Goal: Find specific page/section: Find specific page/section

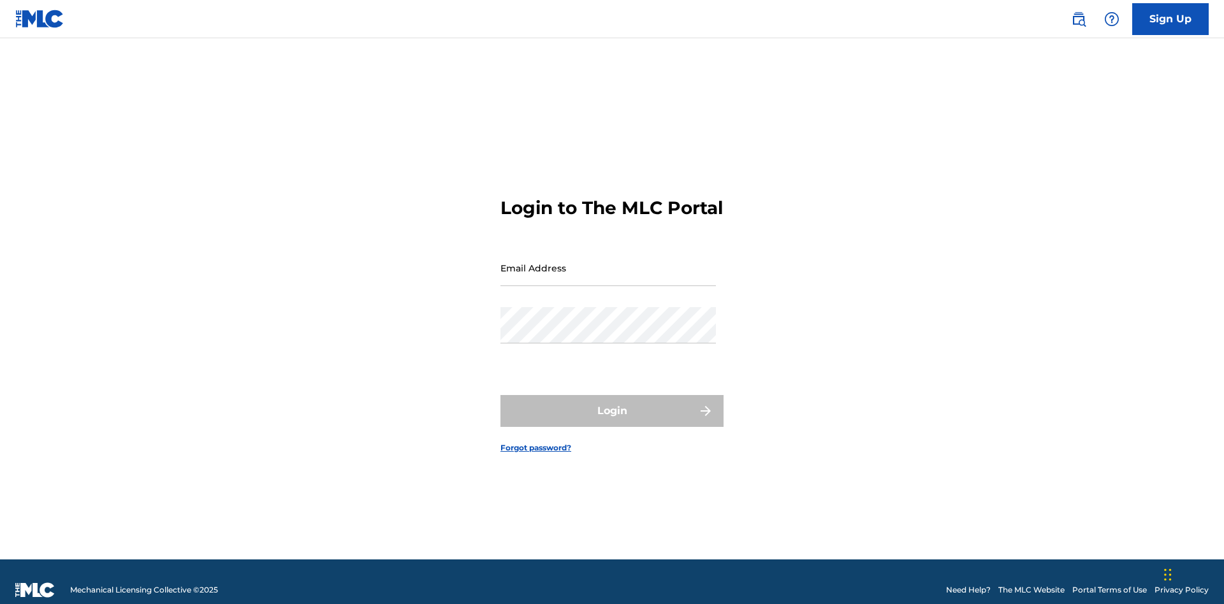
scroll to position [17, 0]
click at [608, 262] on input "Email Address" at bounding box center [607, 268] width 215 height 36
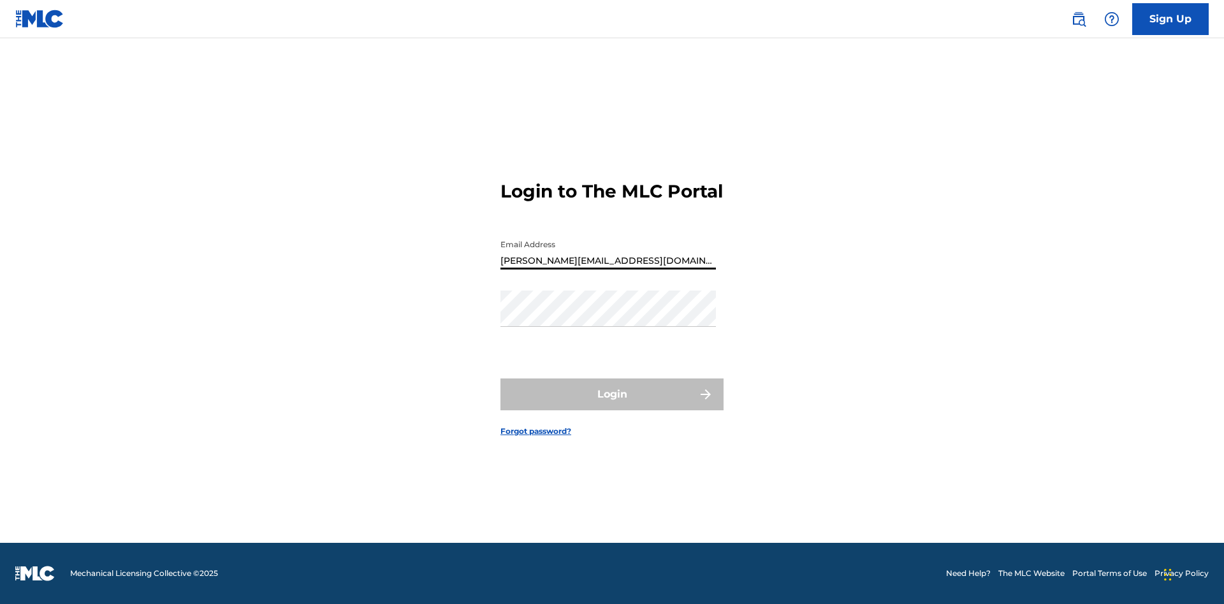
type input "Helena.Songwriter@gmail.com"
click at [612, 405] on button "Login" at bounding box center [611, 395] width 223 height 32
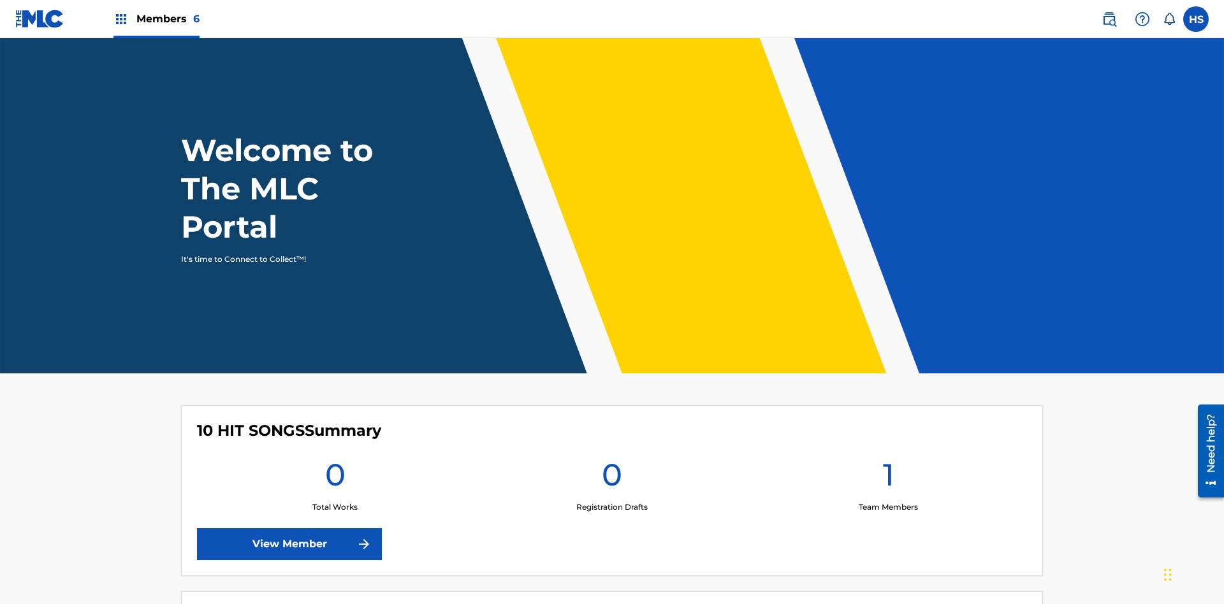
click at [289, 528] on link "View Member" at bounding box center [289, 544] width 185 height 32
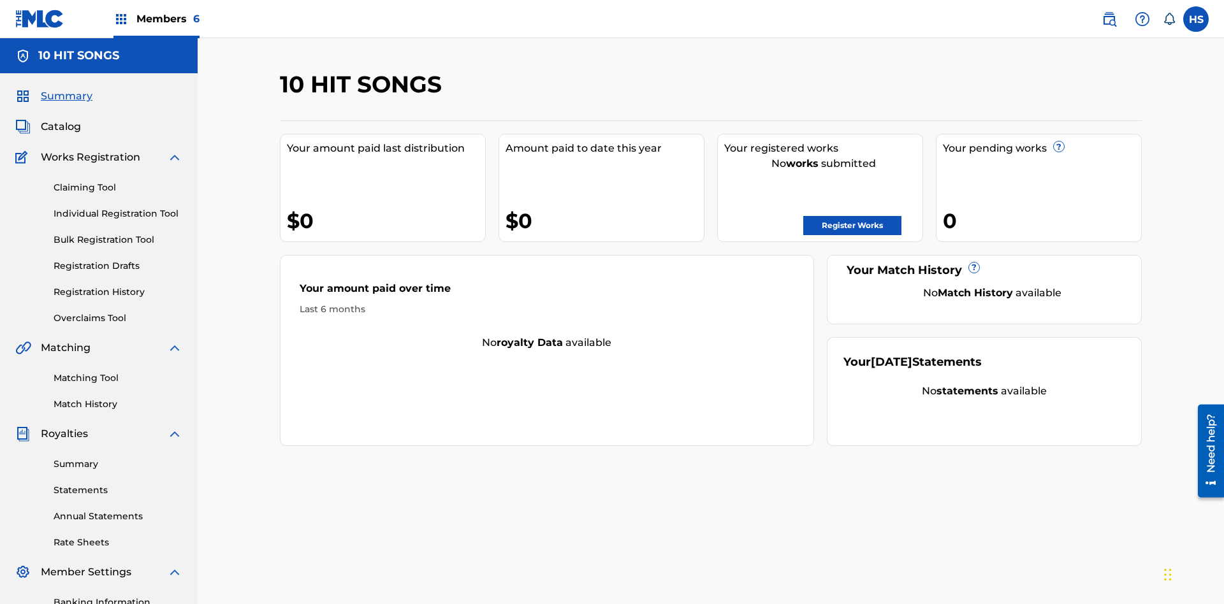
click at [156, 18] on span "Members 6" at bounding box center [167, 18] width 63 height 15
